Goal: Task Accomplishment & Management: Manage account settings

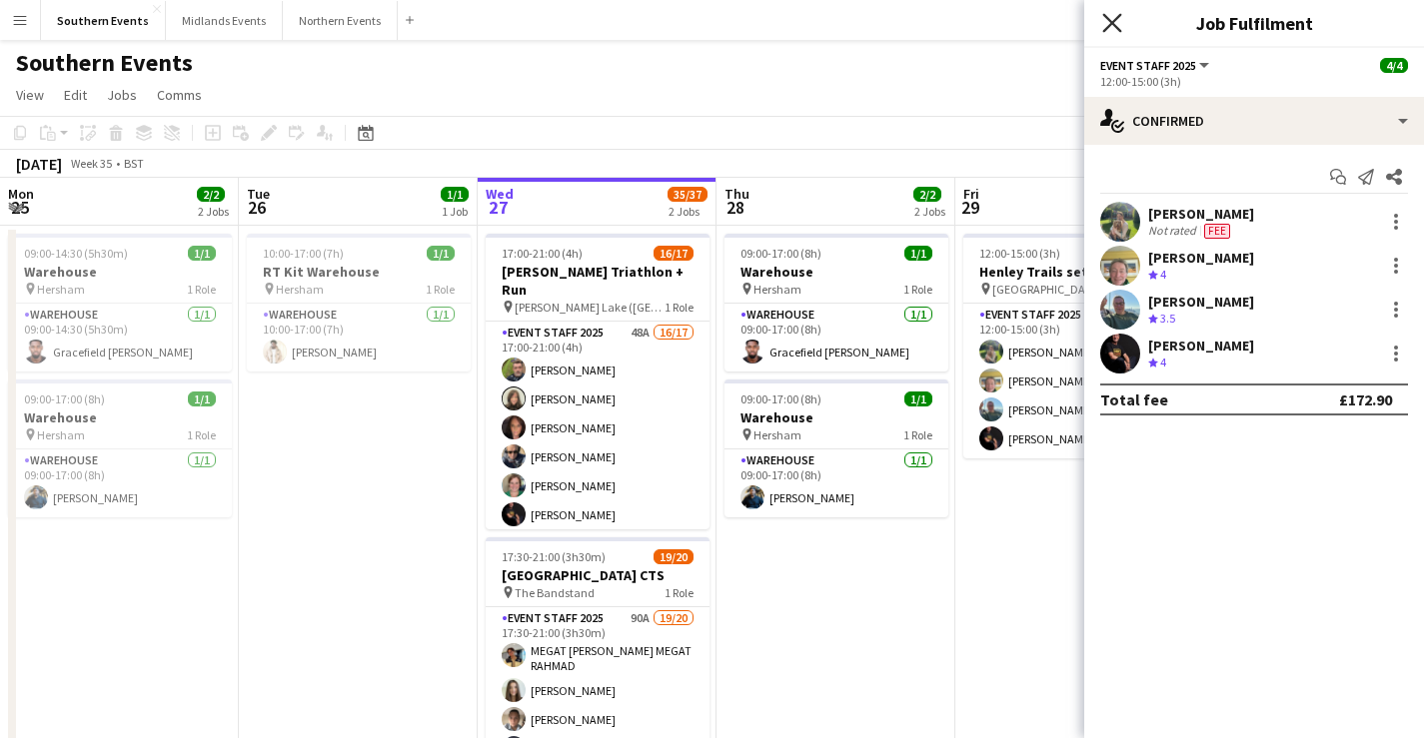
scroll to position [0, 487]
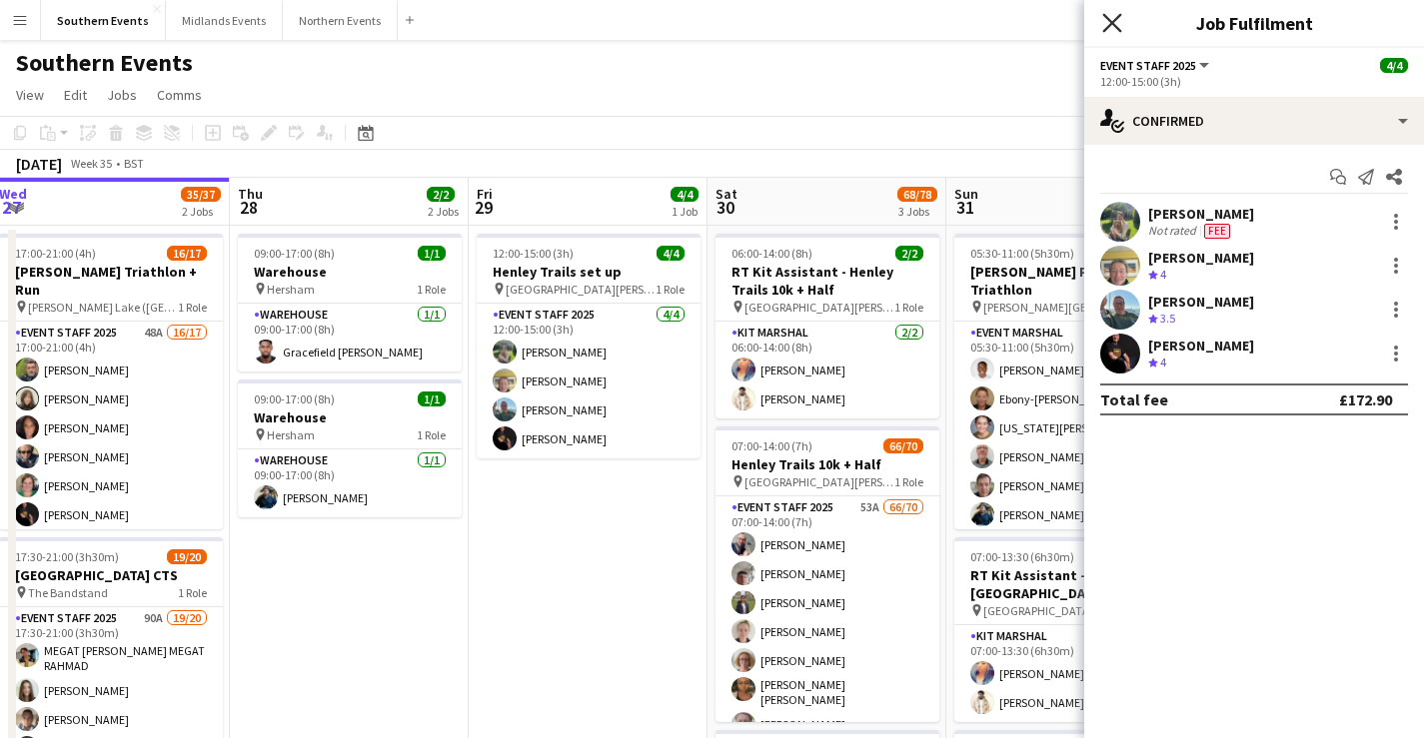
click at [1116, 28] on icon at bounding box center [1111, 22] width 19 height 19
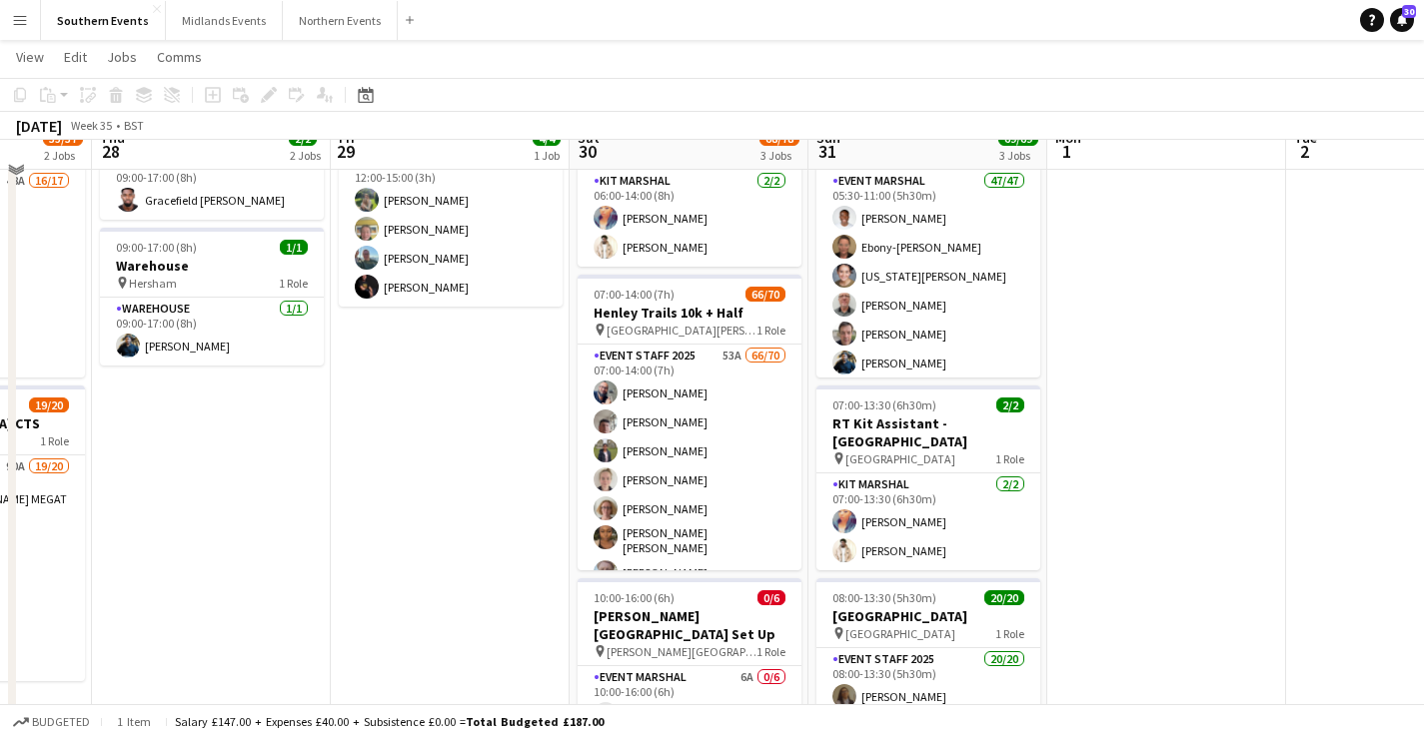
scroll to position [155, 0]
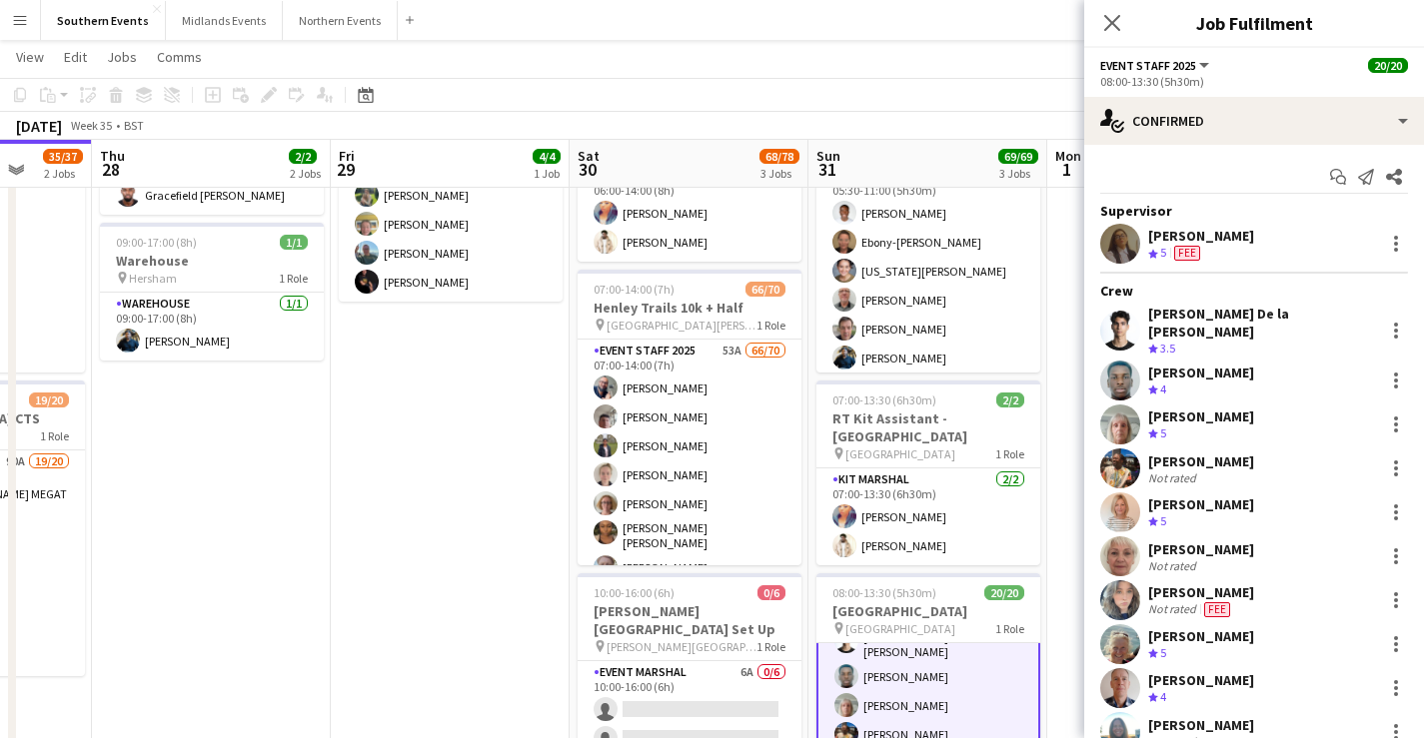
scroll to position [83, 0]
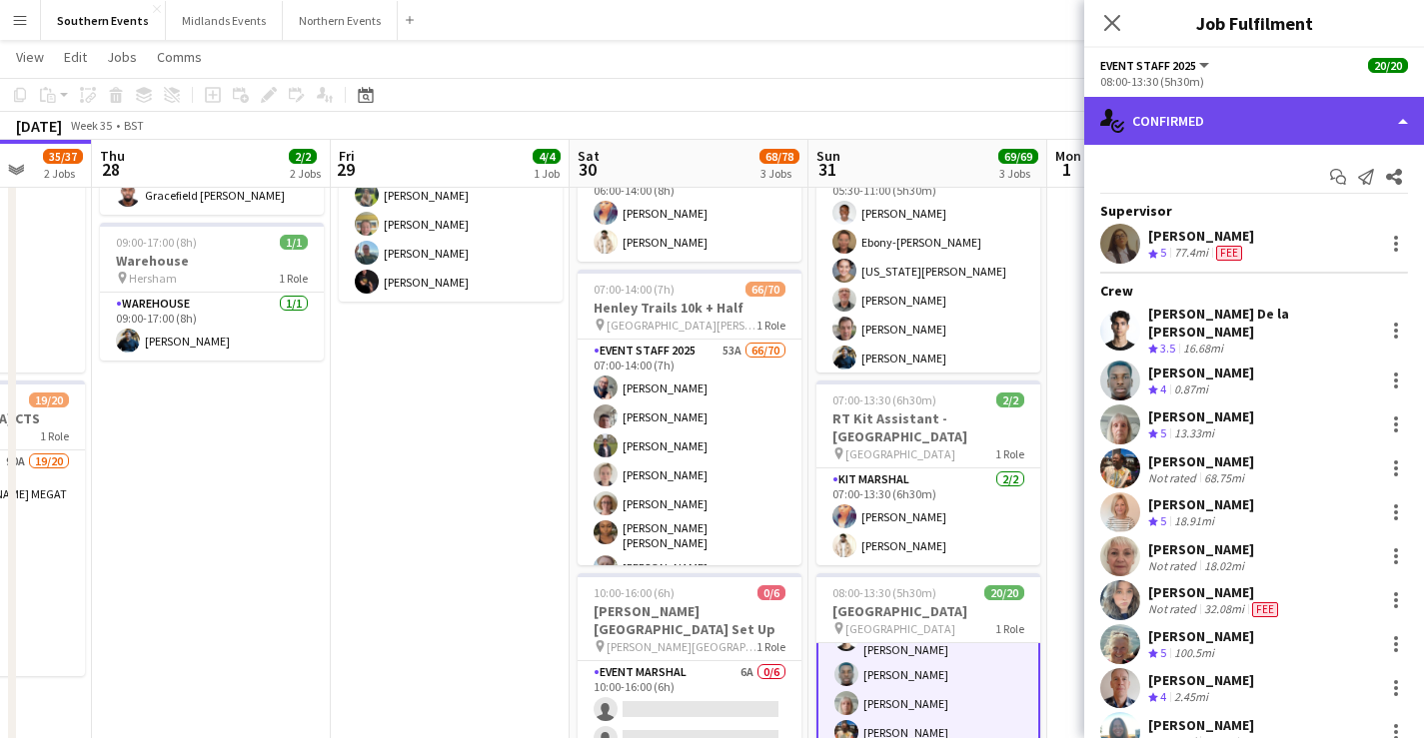
click at [1260, 115] on div "single-neutral-actions-check-2 Confirmed" at bounding box center [1254, 121] width 340 height 48
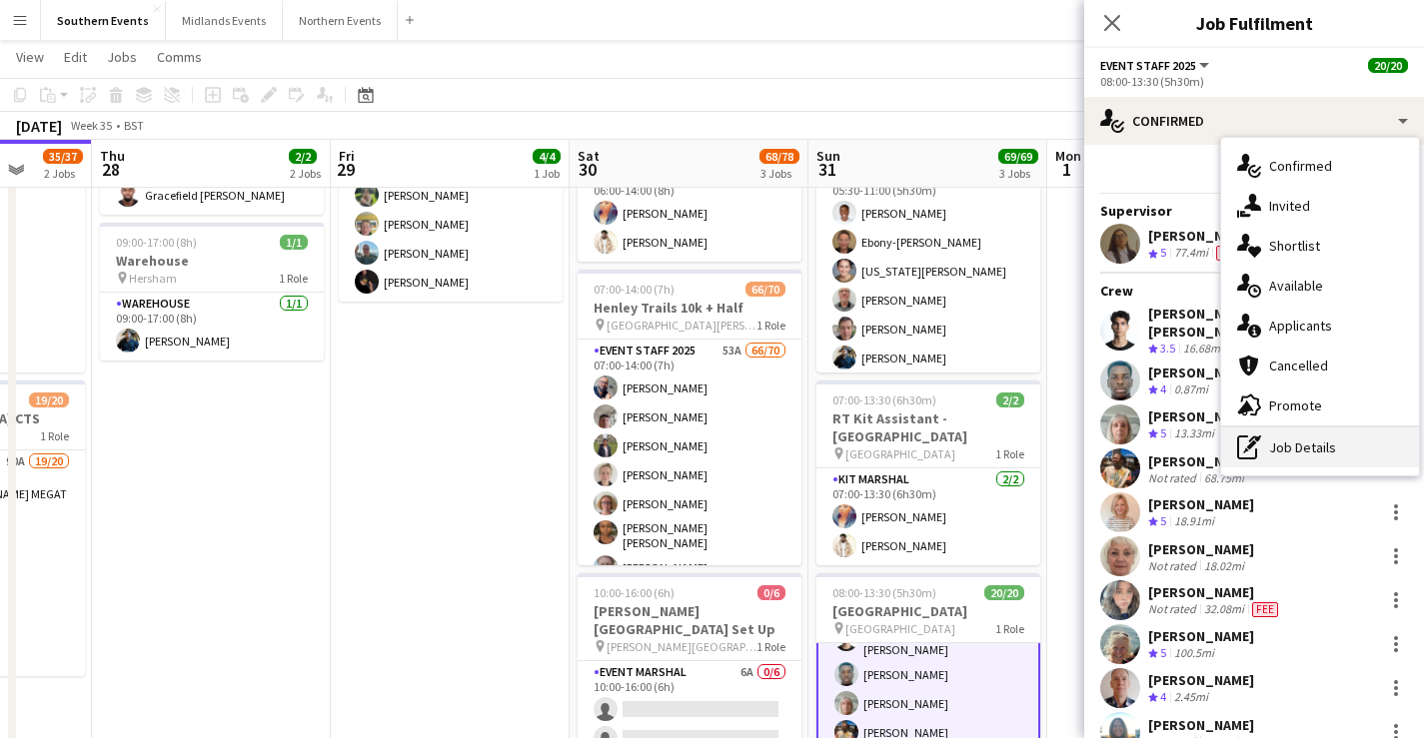
click at [1339, 465] on div "pen-write Job Details" at bounding box center [1320, 448] width 198 height 40
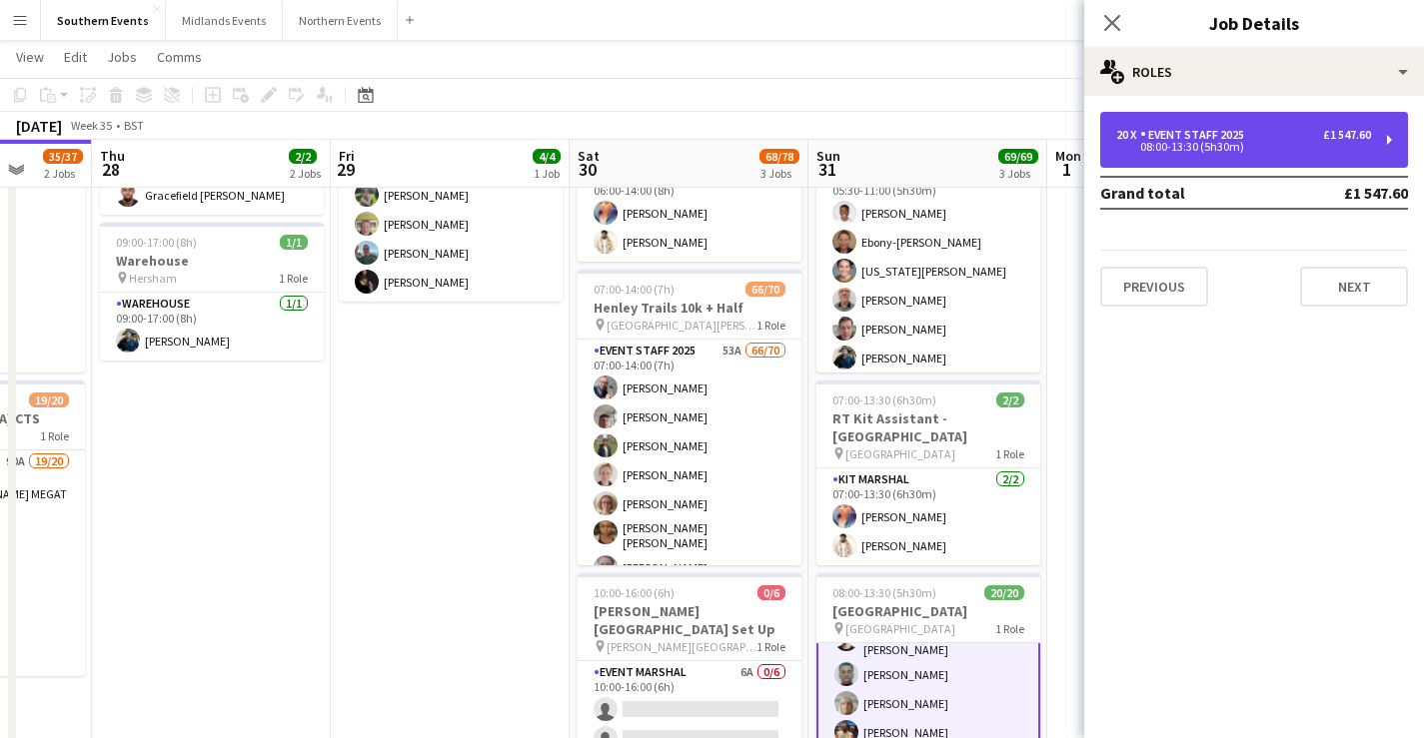
click at [1267, 135] on div "20 x Event Staff 2025 £1 547.60" at bounding box center [1243, 135] width 255 height 14
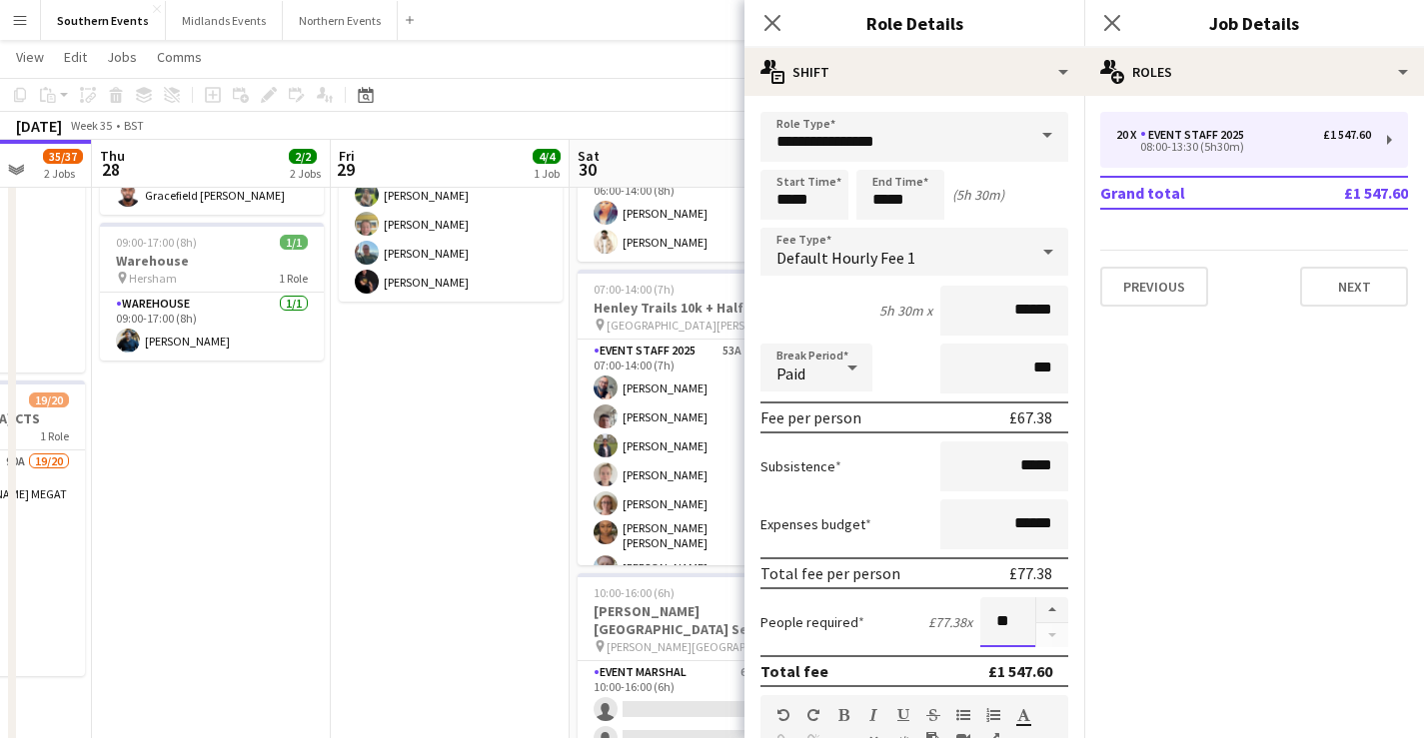
click at [989, 620] on input "**" at bounding box center [1007, 622] width 55 height 50
type input "**"
click at [1242, 406] on mat-expansion-panel "pencil3 General details 20 x Event Staff 2025 £1 547.60 08:00-13:30 (5h30m) Gra…" at bounding box center [1254, 417] width 340 height 642
click at [1368, 300] on button "Next" at bounding box center [1354, 287] width 108 height 40
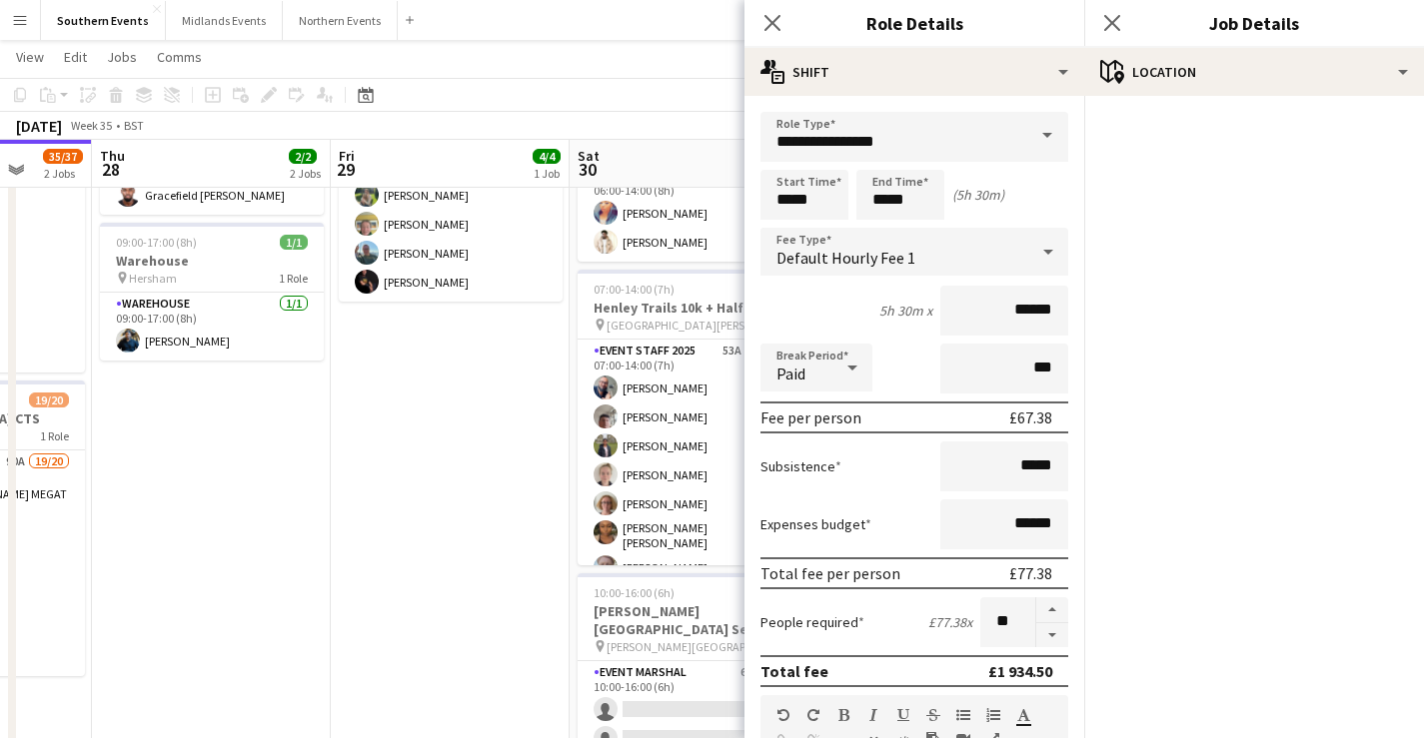
click at [701, 67] on app-page-menu "View Day view expanded Day view collapsed Month view Date picker Jump to [DATE]…" at bounding box center [712, 59] width 1424 height 38
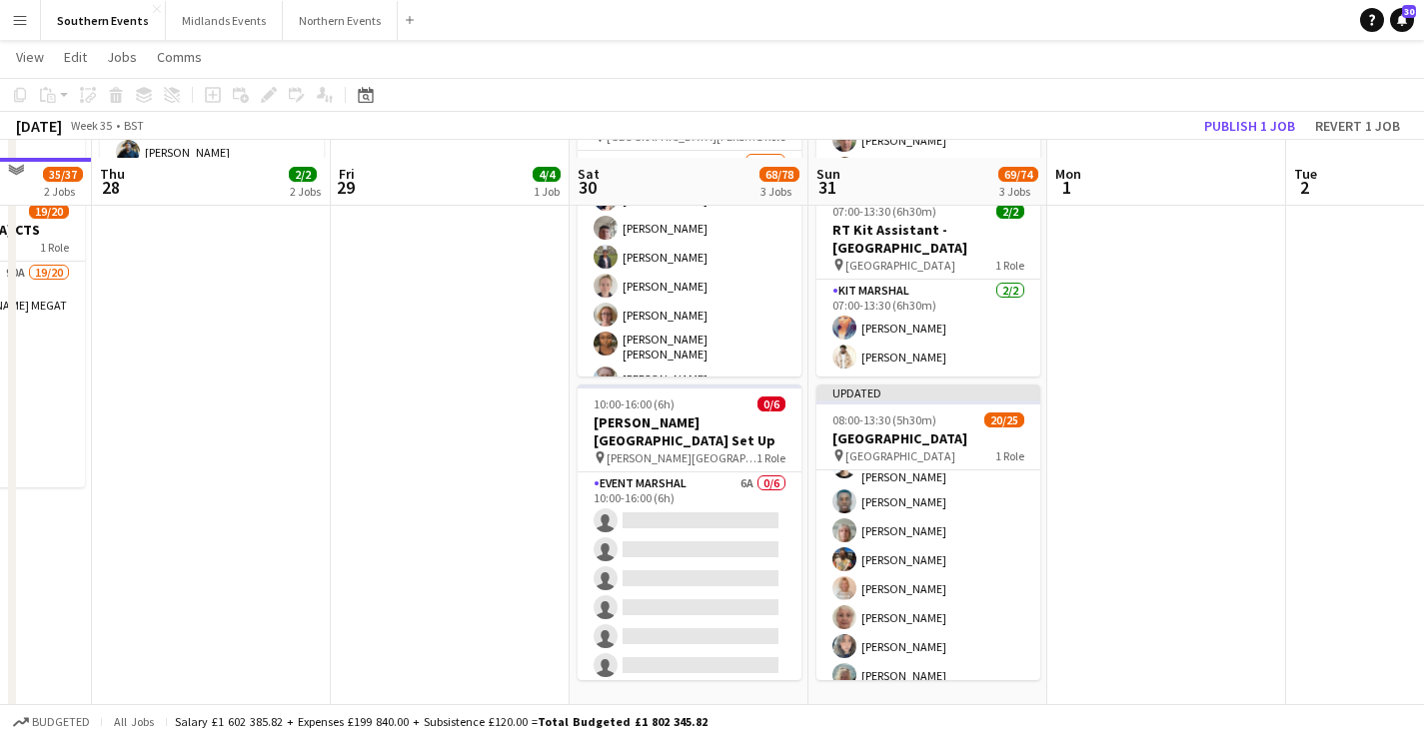
scroll to position [361, 0]
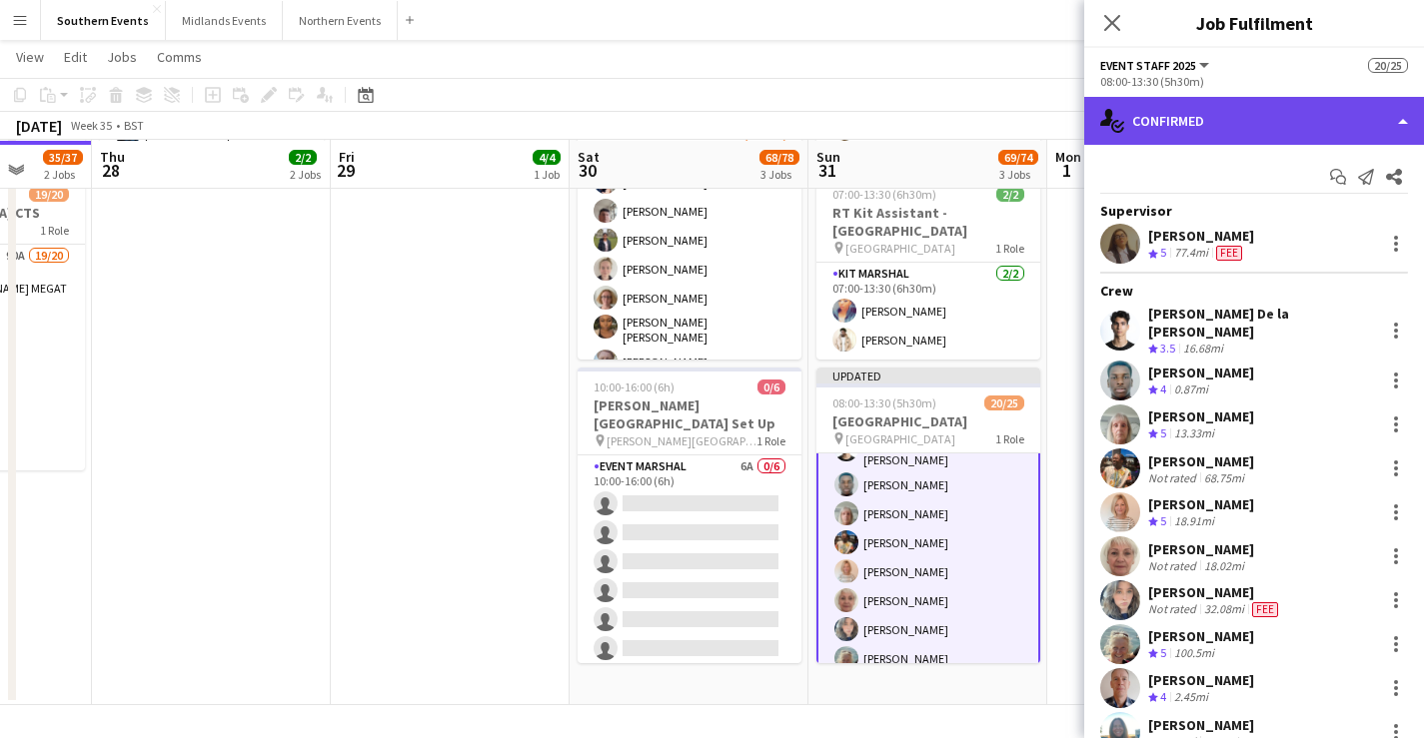
click at [1285, 108] on div "single-neutral-actions-check-2 Confirmed" at bounding box center [1254, 121] width 340 height 48
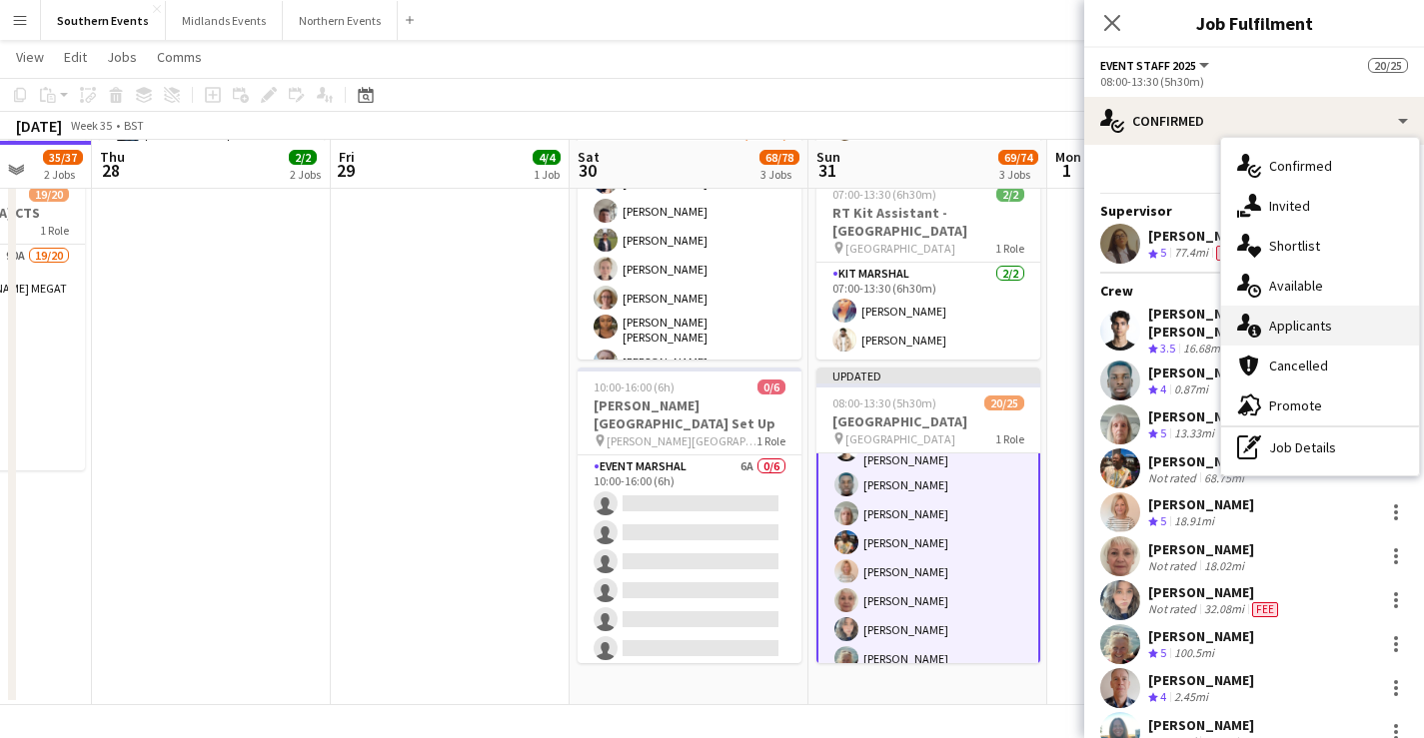
click at [1314, 325] on div "single-neutral-actions-information Applicants" at bounding box center [1320, 326] width 198 height 40
